Goal: Information Seeking & Learning: Learn about a topic

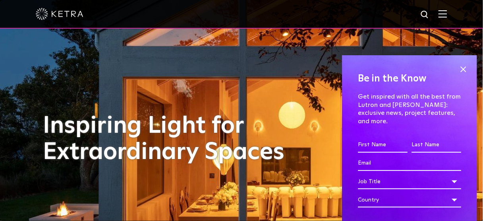
click at [446, 14] on img at bounding box center [443, 14] width 9 height 8
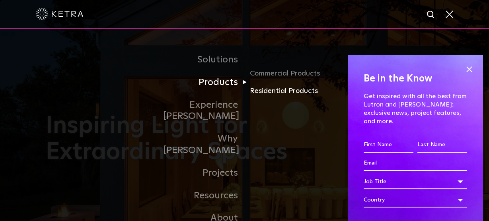
click at [268, 93] on link "Residential Products" at bounding box center [287, 91] width 76 height 12
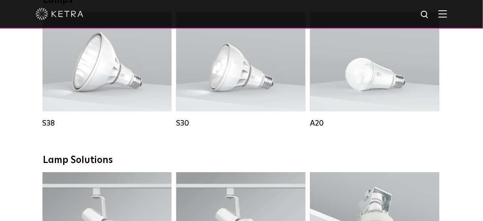
scroll to position [492, 0]
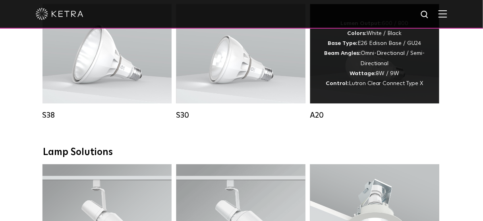
click at [374, 61] on div "Lumen Output: 600 / 800 Colors: White / Black Base Type: E26 Edison Base / GU24…" at bounding box center [374, 54] width 105 height 70
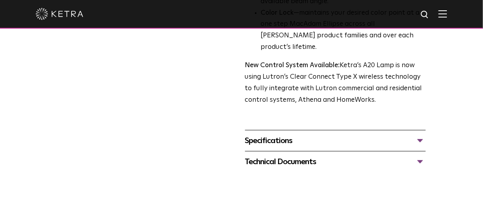
scroll to position [355, 0]
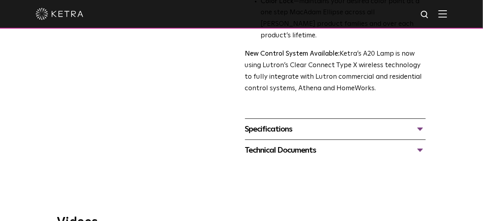
click at [420, 123] on div "Specifications" at bounding box center [335, 129] width 181 height 13
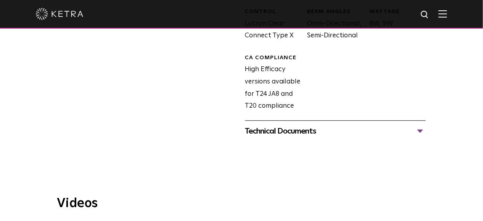
scroll to position [558, 0]
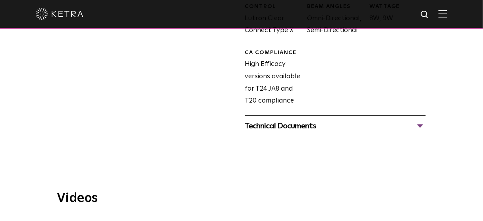
click at [420, 120] on div "Technical Documents" at bounding box center [335, 126] width 181 height 13
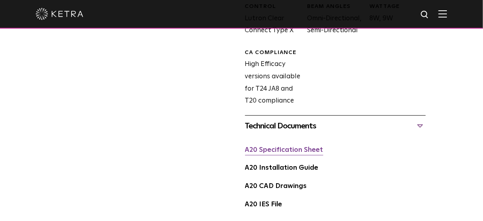
click at [316, 147] on link "A20 Specification Sheet" at bounding box center [284, 150] width 78 height 7
